Goal: Task Accomplishment & Management: Use online tool/utility

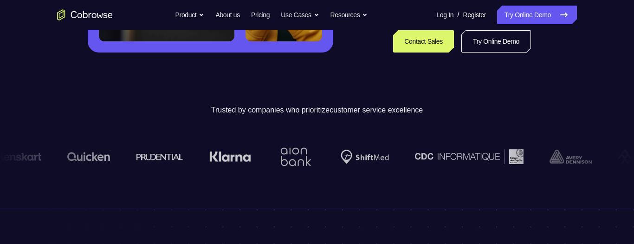
scroll to position [188, 0]
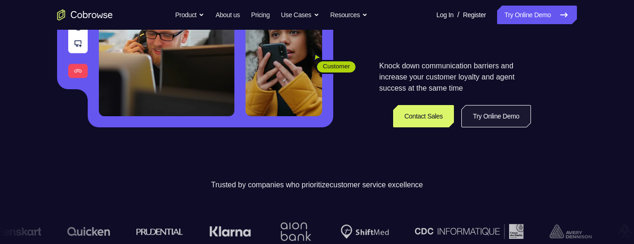
click at [482, 114] on link "Try Online Demo" at bounding box center [497, 116] width 70 height 22
click at [490, 113] on link "Try Online Demo" at bounding box center [497, 116] width 70 height 22
click at [486, 125] on link "Try Online Demo" at bounding box center [497, 116] width 70 height 22
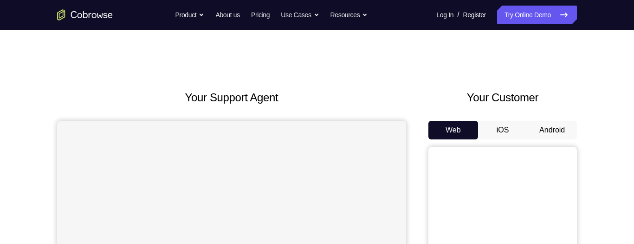
scroll to position [70, 0]
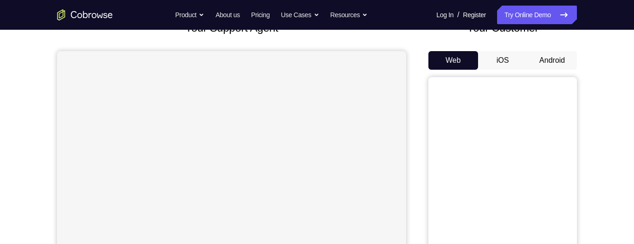
click at [554, 59] on button "Android" at bounding box center [553, 60] width 50 height 19
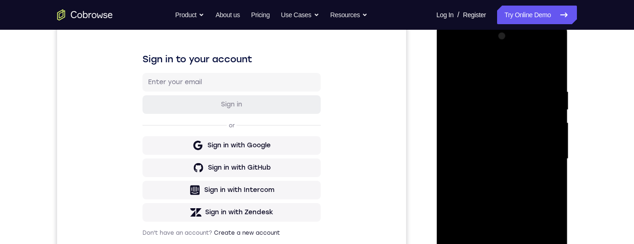
scroll to position [230, 0]
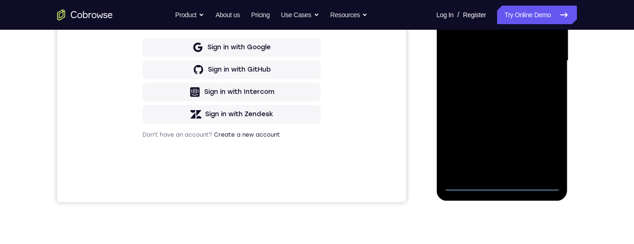
click at [505, 188] on div at bounding box center [502, 61] width 117 height 260
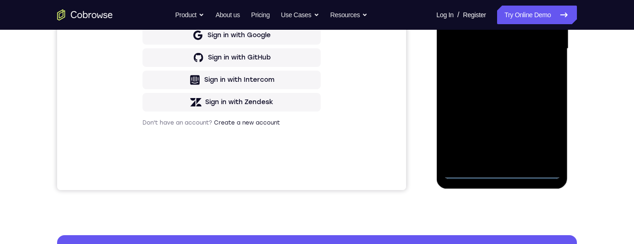
scroll to position [190, 0]
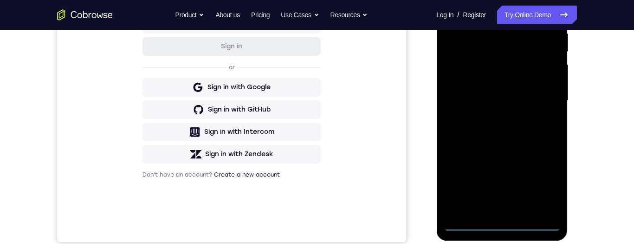
click at [499, 224] on div at bounding box center [502, 101] width 117 height 260
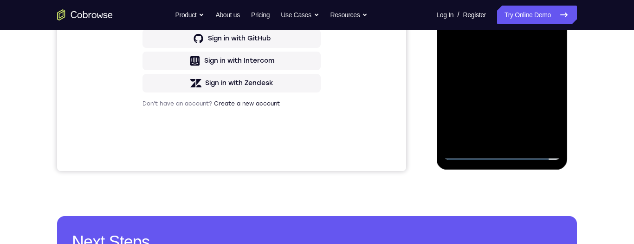
click at [541, 115] on div at bounding box center [502, 30] width 117 height 260
click at [544, 104] on div at bounding box center [502, 30] width 117 height 260
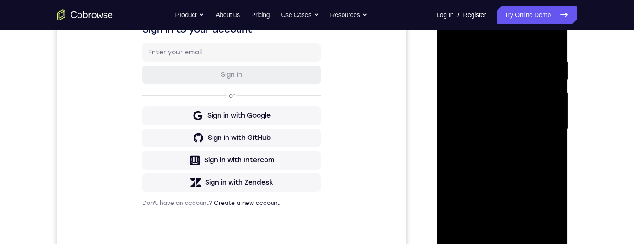
scroll to position [255, 0]
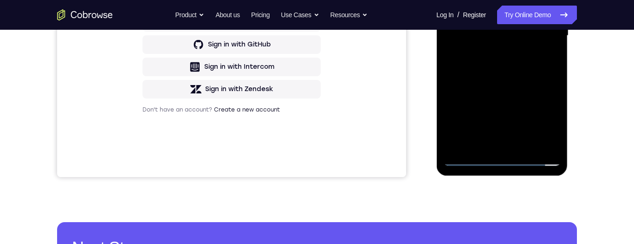
click at [538, 123] on div at bounding box center [502, 36] width 117 height 260
click at [495, 140] on div at bounding box center [502, 36] width 117 height 260
click at [500, 154] on div at bounding box center [502, 35] width 117 height 260
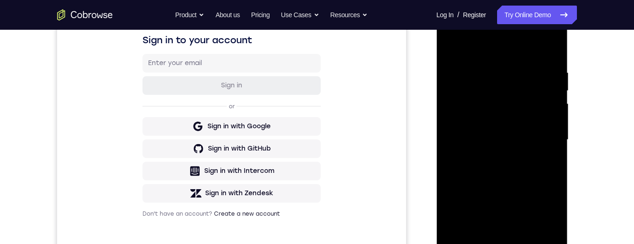
scroll to position [82, 0]
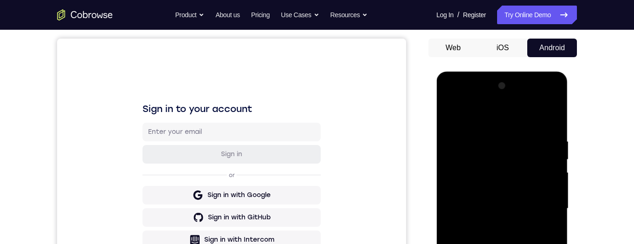
click at [488, 113] on div at bounding box center [502, 208] width 117 height 260
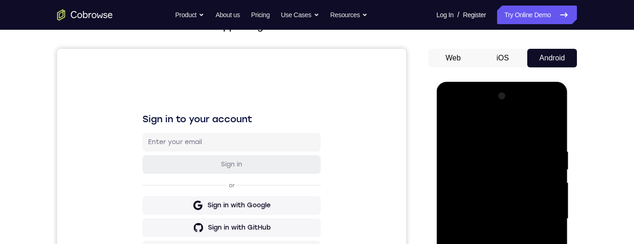
scroll to position [148, 0]
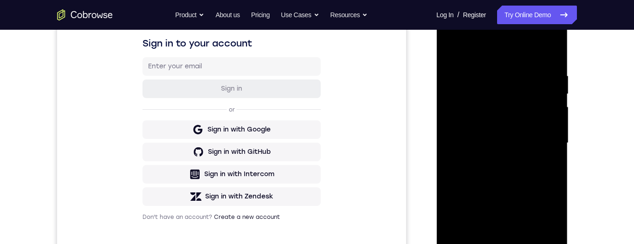
click at [491, 46] on div at bounding box center [502, 143] width 117 height 260
